Goal: Register for event/course

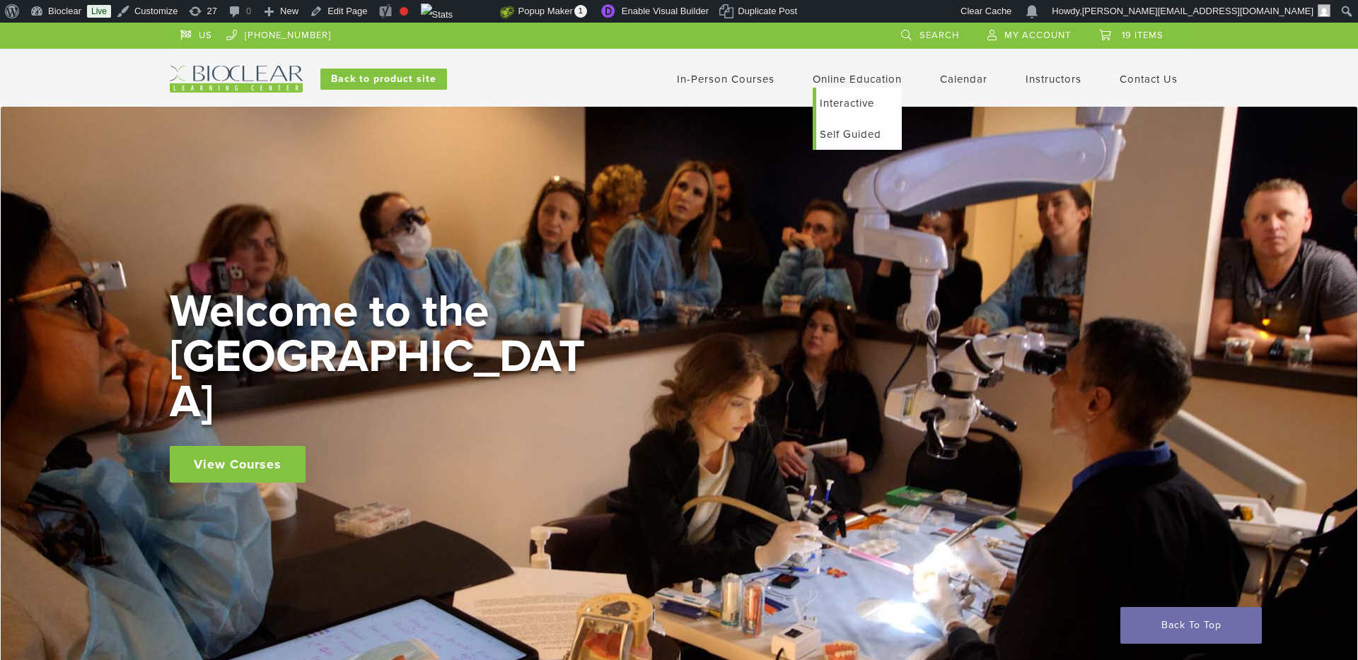
click at [842, 84] on link "Online Education" at bounding box center [857, 79] width 89 height 13
click at [835, 107] on link "Interactive" at bounding box center [859, 103] width 86 height 31
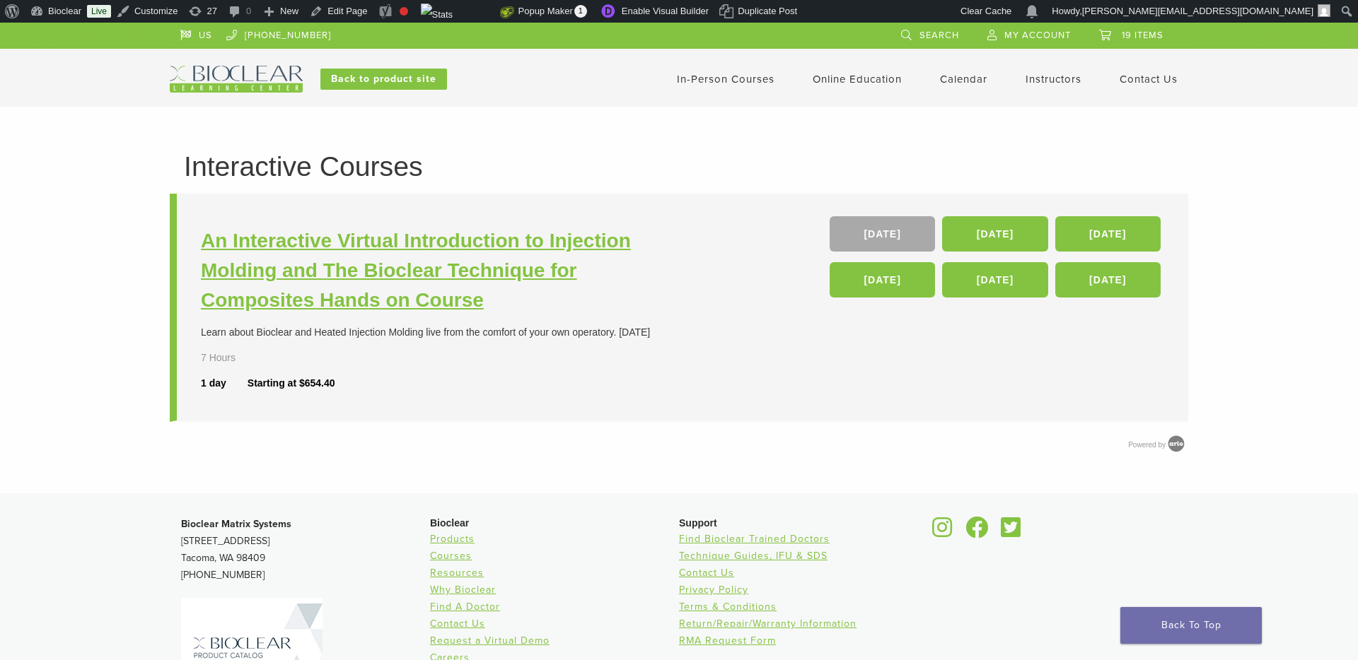
click at [472, 274] on h3 "An Interactive Virtual Introduction to Injection Molding and The Bioclear Techn…" at bounding box center [442, 270] width 482 height 89
